Goal: Check status: Check status

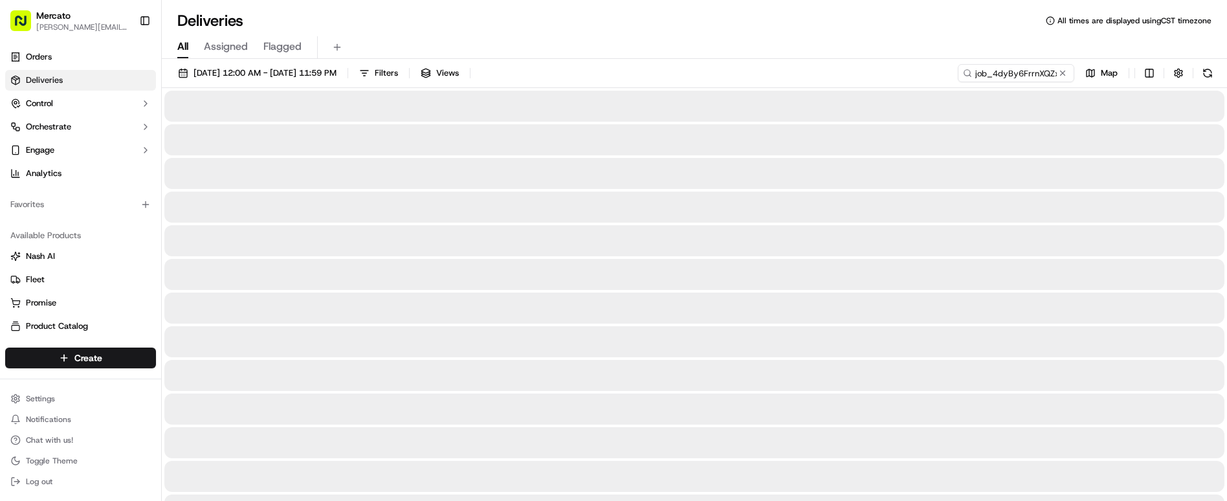
type input "job_4dyBy6FrrnXQZxhBtfNZLp"
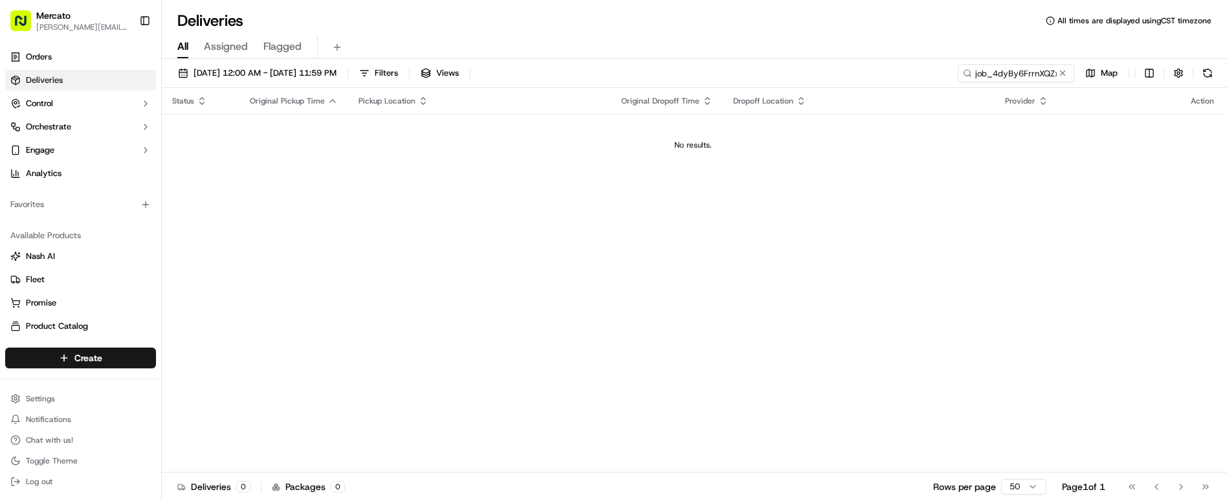
click at [968, 64] on input "job_4dyBy6FrrnXQZxhBtfNZLp" at bounding box center [1016, 73] width 116 height 18
click at [287, 67] on span "[DATE] 12:00 AM - [DATE] 11:59 PM" at bounding box center [264, 73] width 143 height 12
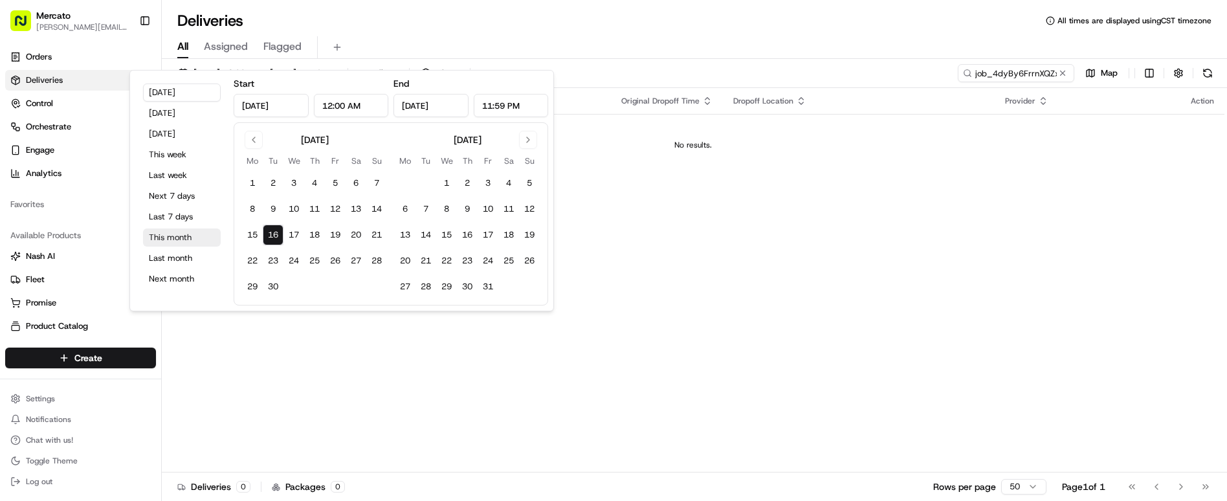
click at [177, 228] on button "This month" at bounding box center [182, 237] width 78 height 18
type input "[DATE]"
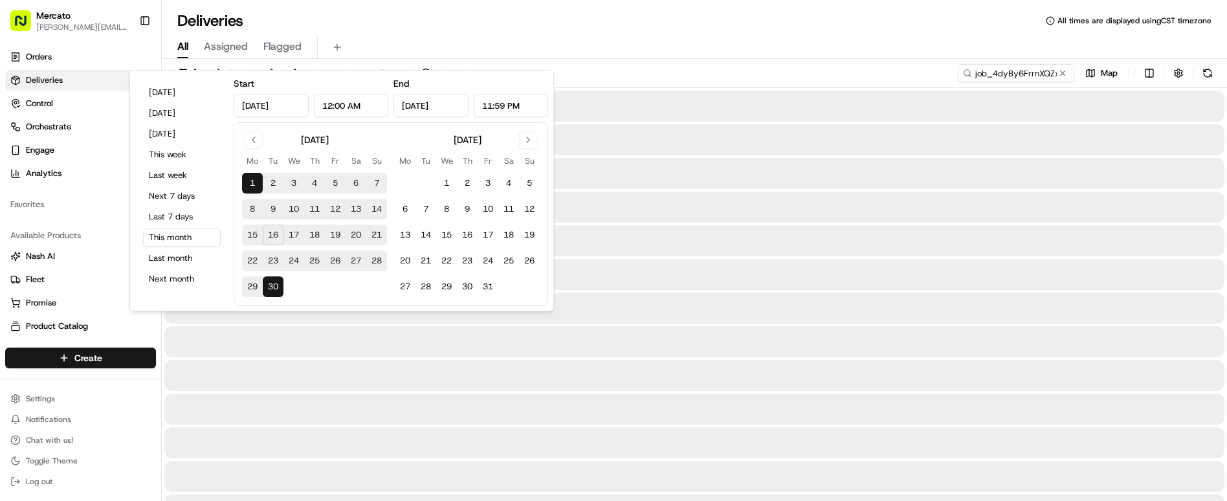
click at [661, 225] on div at bounding box center [694, 240] width 1060 height 31
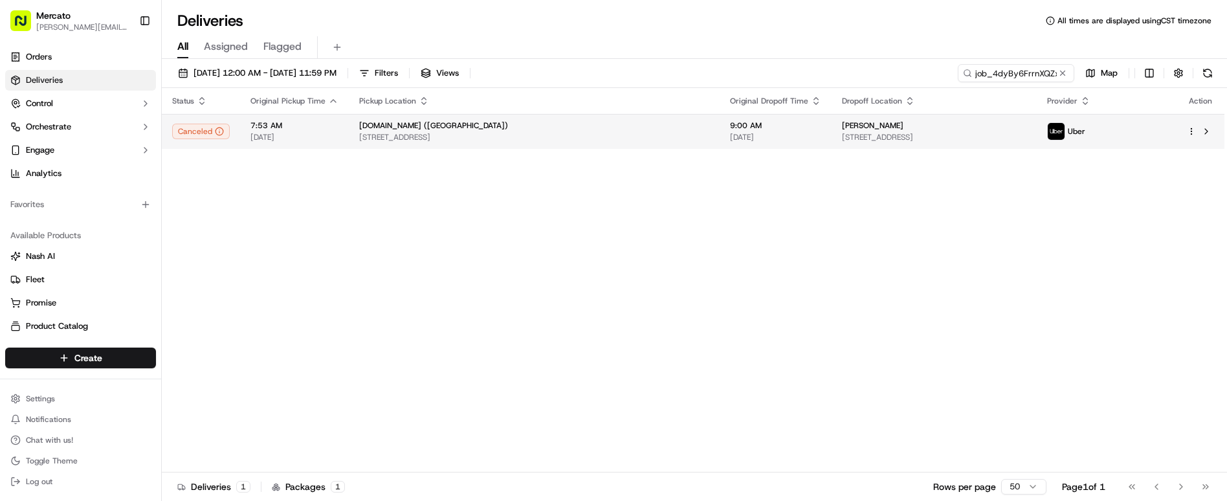
click at [359, 132] on span "[STREET_ADDRESS]" at bounding box center [534, 137] width 350 height 10
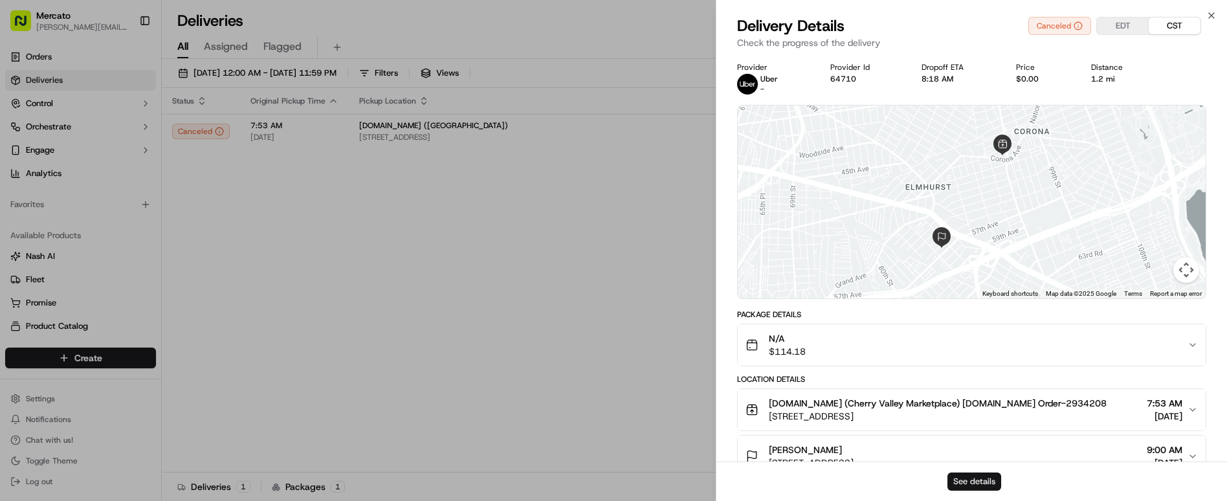
click at [971, 487] on button "See details" at bounding box center [974, 481] width 54 height 18
